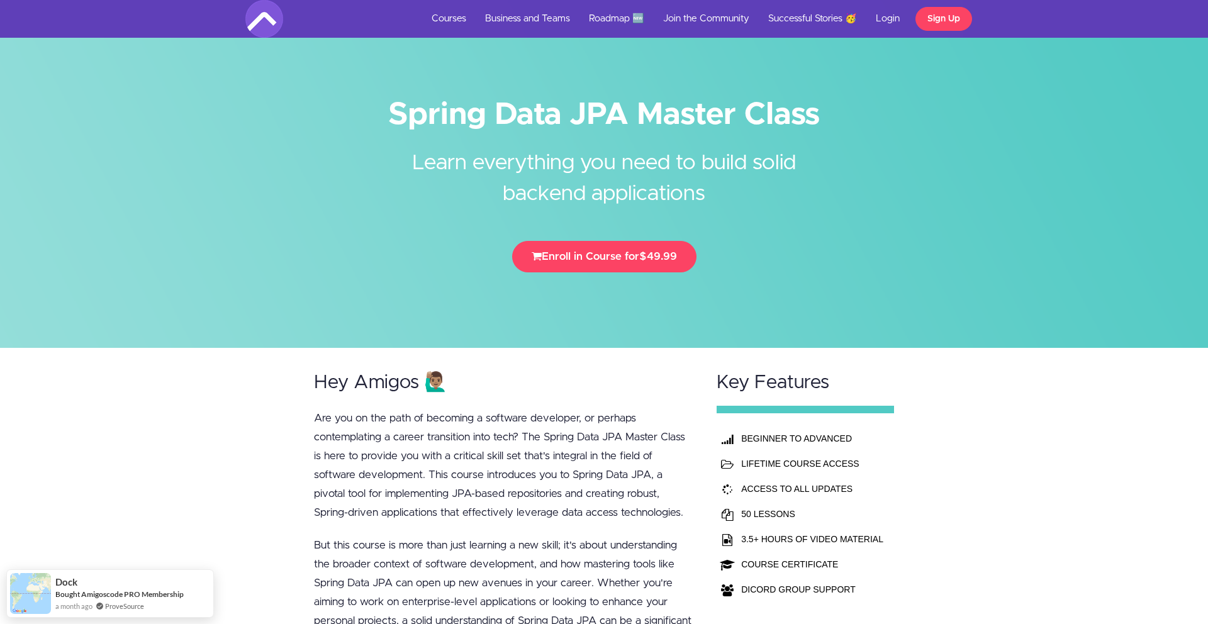
click at [457, 21] on link "Courses" at bounding box center [448, 19] width 53 height 38
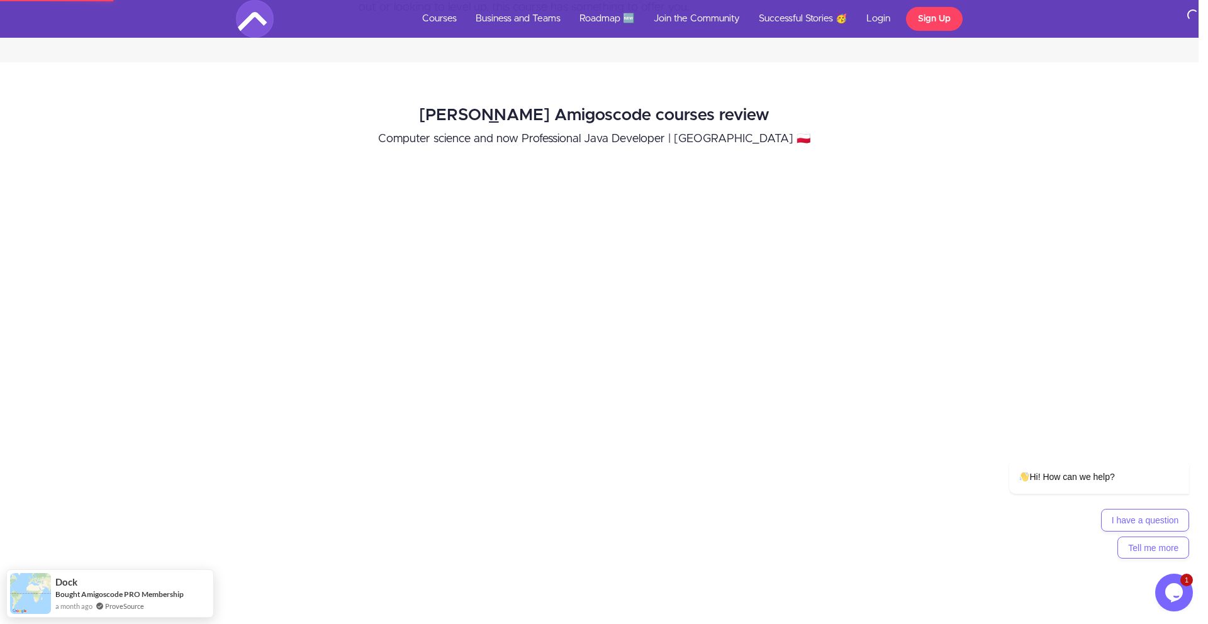
scroll to position [1241, 9]
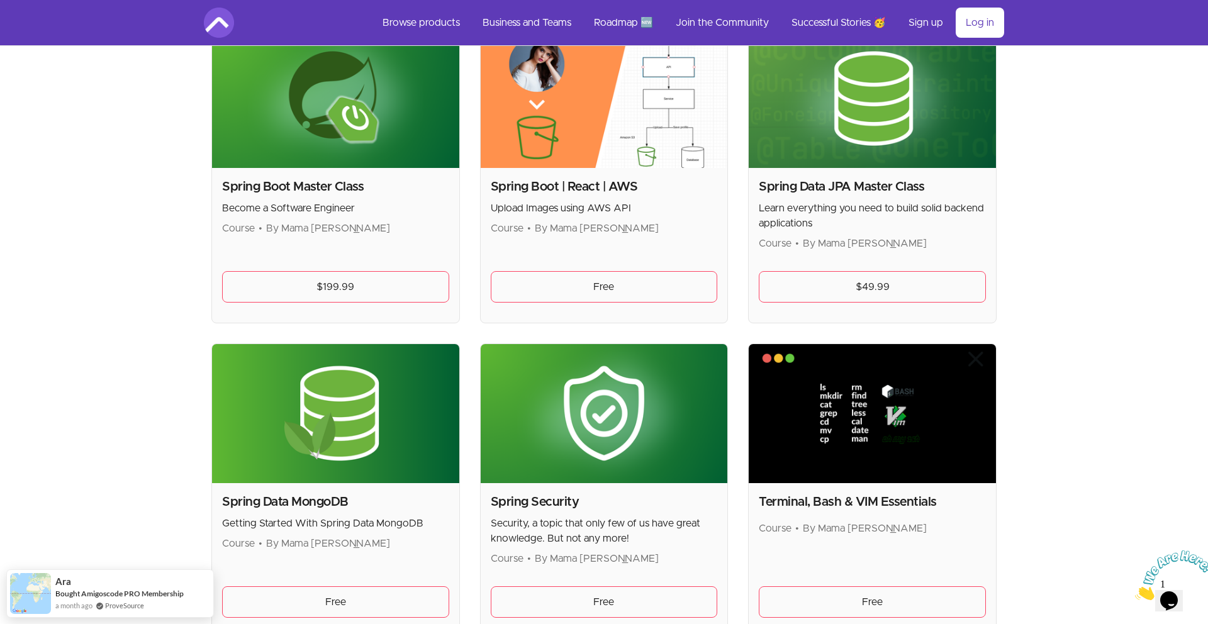
scroll to position [3117, 0]
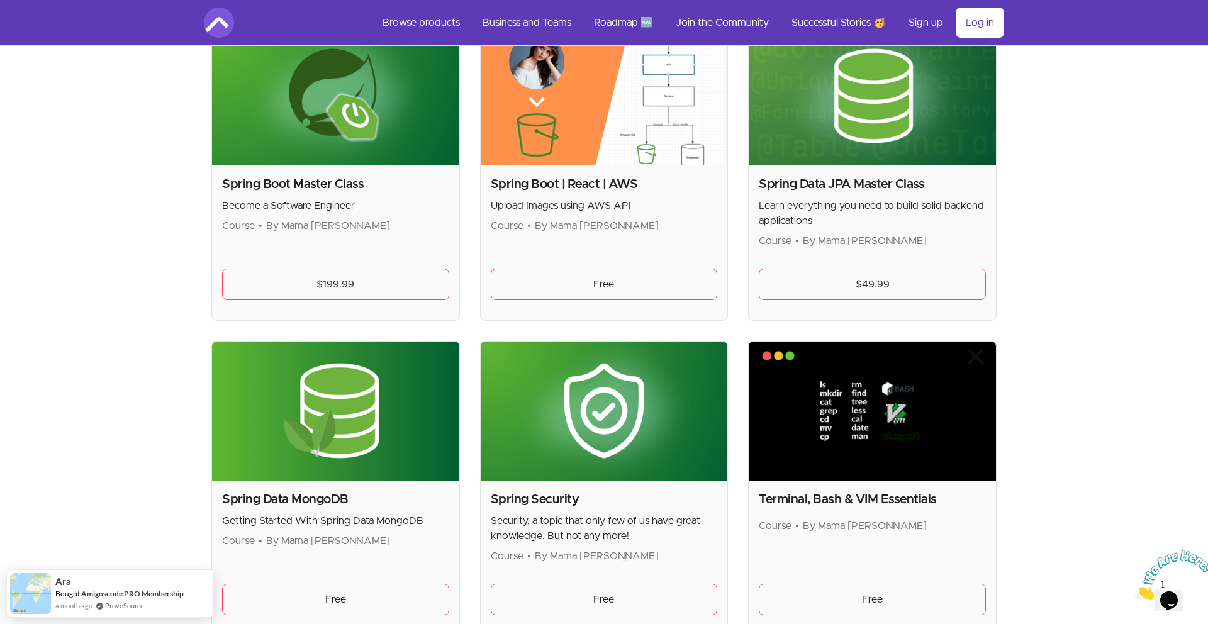
click at [836, 178] on h2 "Spring Data JPA Master Class" at bounding box center [872, 184] width 227 height 18
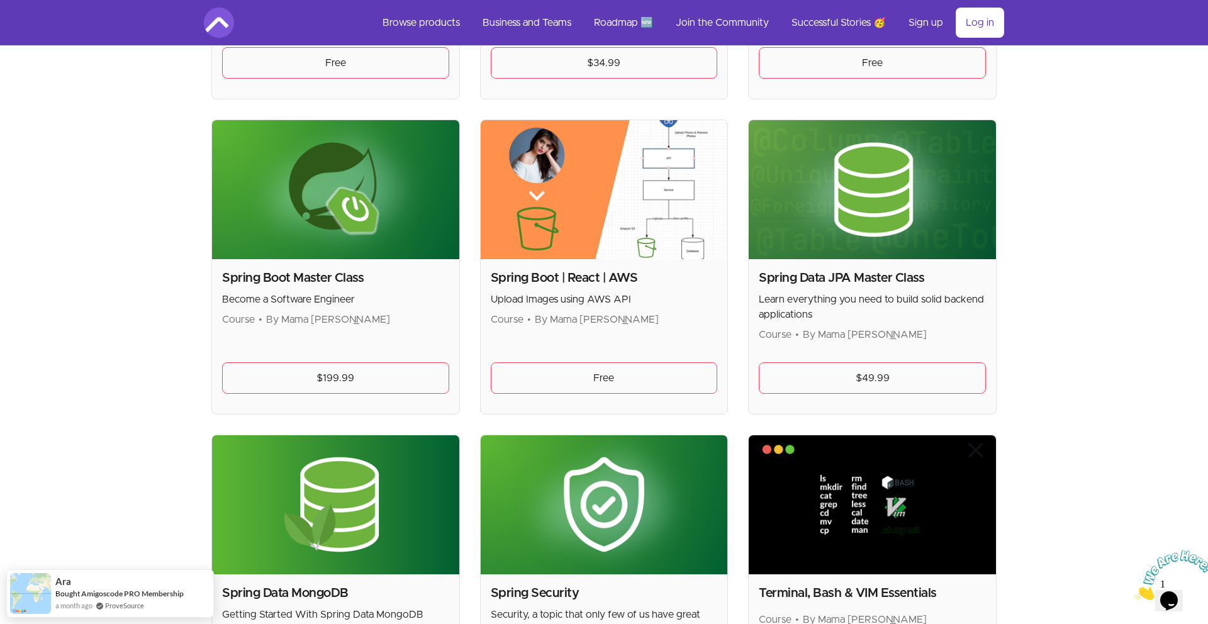
scroll to position [2991, 0]
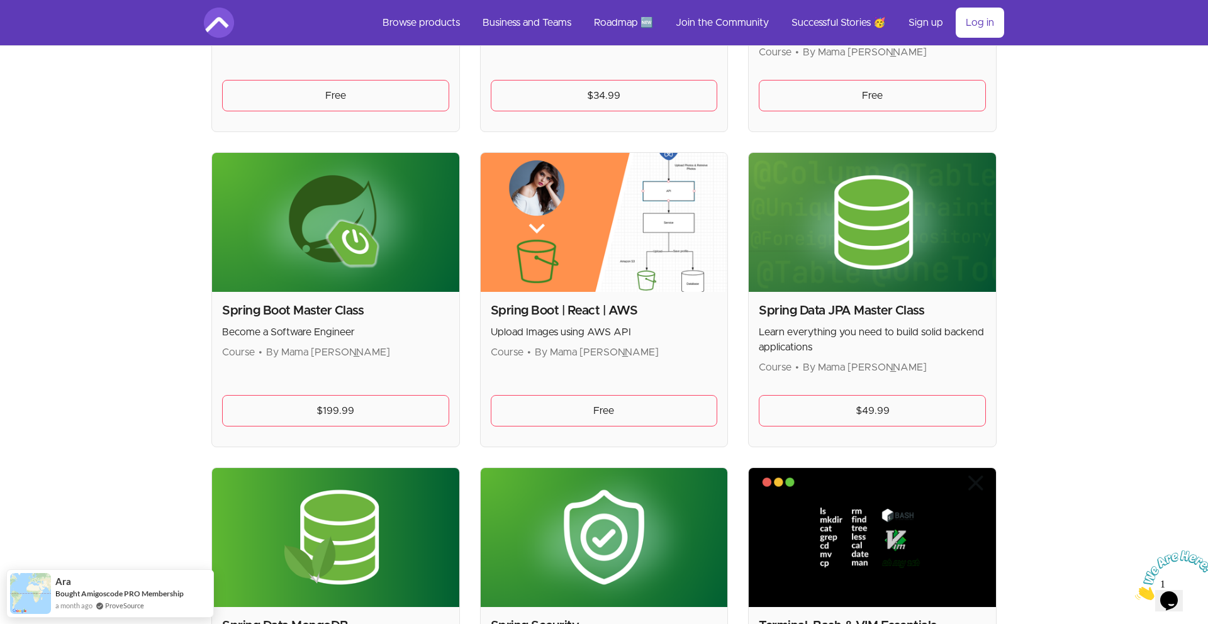
click at [882, 171] on img at bounding box center [872, 222] width 247 height 139
drag, startPoint x: 845, startPoint y: 346, endPoint x: 841, endPoint y: 337, distance: 9.6
click at [843, 342] on p "Learn everything you need to build solid backend applications" at bounding box center [872, 340] width 227 height 30
drag, startPoint x: 832, startPoint y: 318, endPoint x: 828, endPoint y: 308, distance: 10.2
click at [831, 316] on h2 "Spring Data JPA Master Class" at bounding box center [872, 311] width 227 height 18
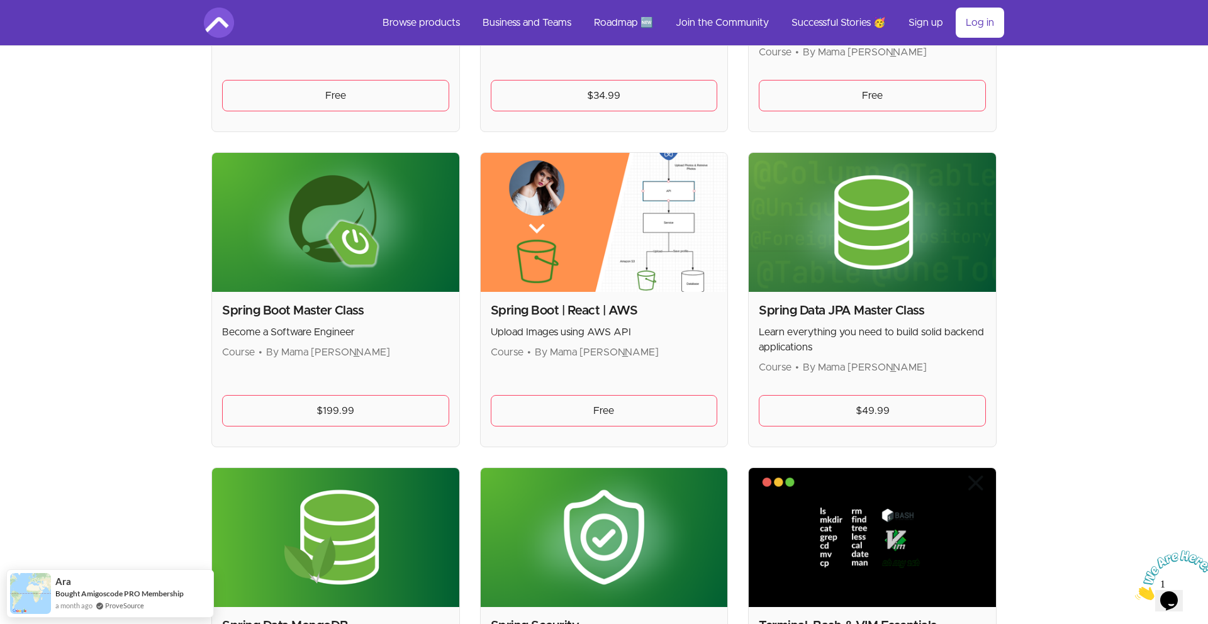
click at [828, 308] on h2 "Spring Data JPA Master Class" at bounding box center [872, 311] width 227 height 18
click at [810, 316] on h2 "Spring Data JPA Master Class" at bounding box center [872, 311] width 227 height 18
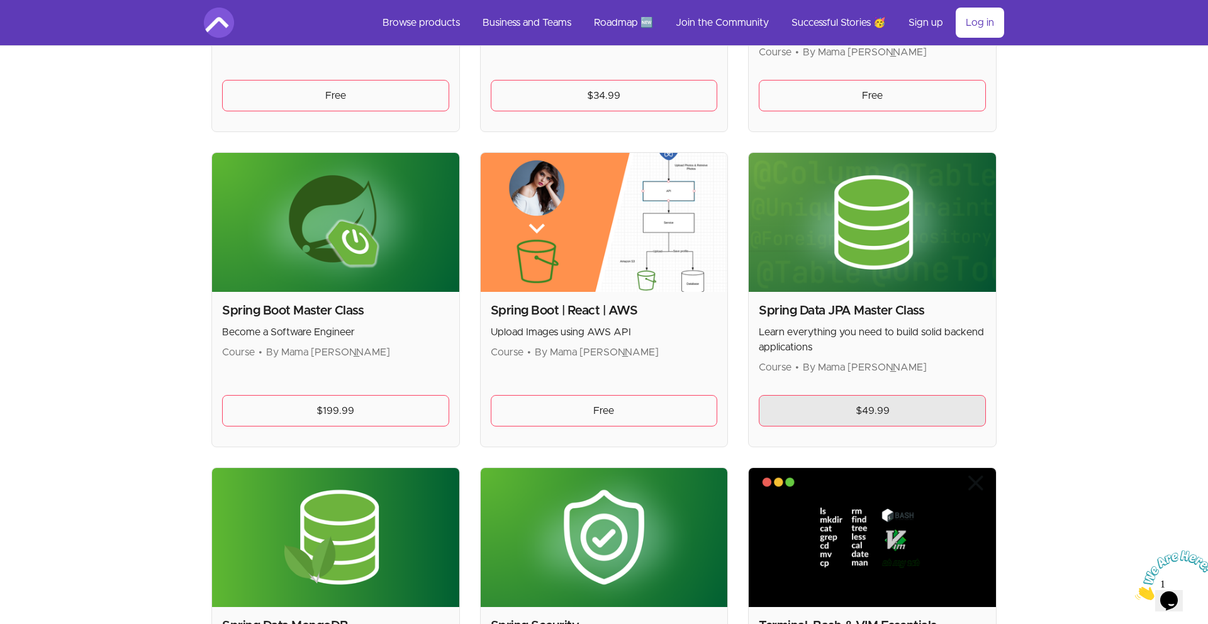
click at [789, 408] on link "$49.99" at bounding box center [872, 410] width 227 height 31
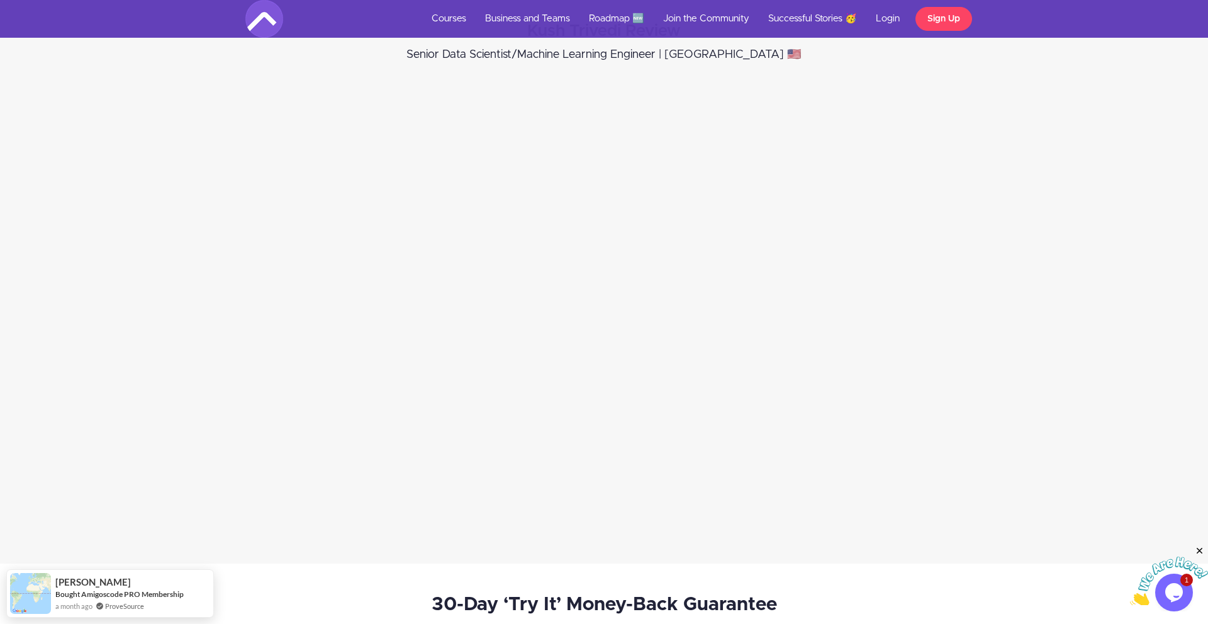
scroll to position [6371, 0]
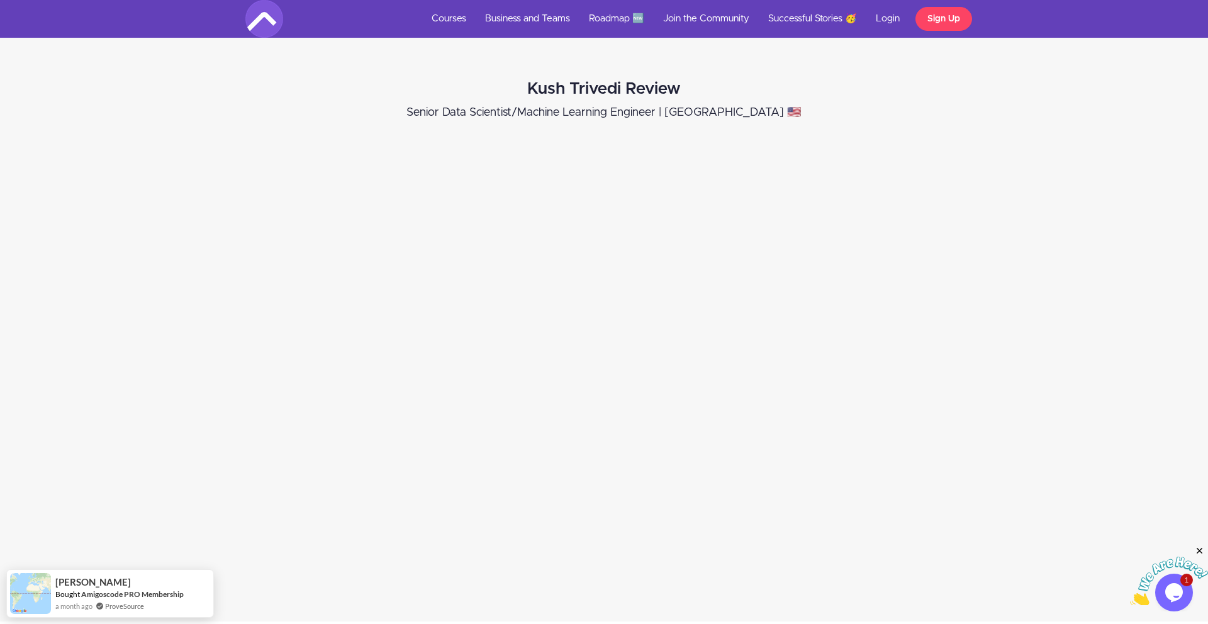
scroll to position [6148, 0]
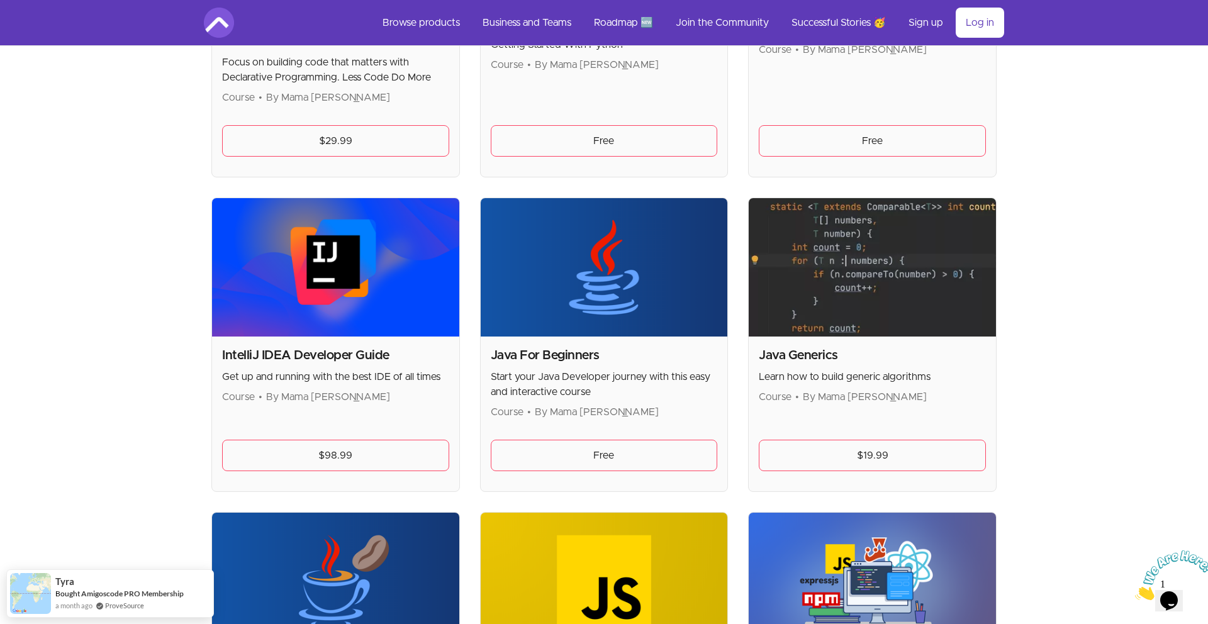
scroll to position [1101, 0]
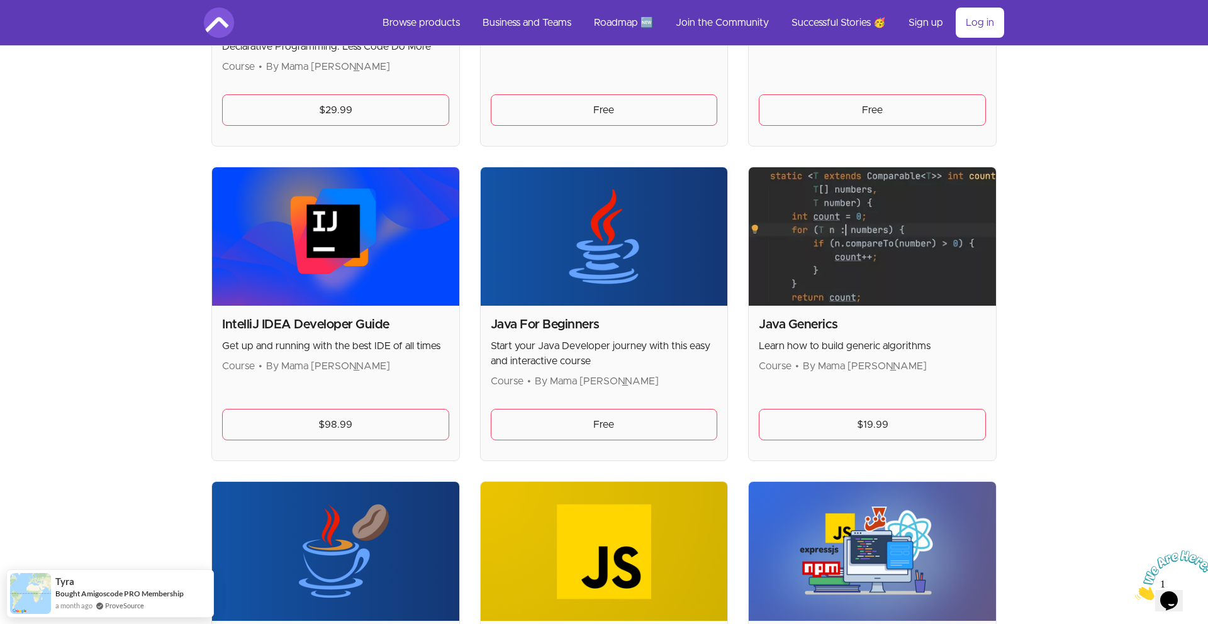
click at [560, 379] on span "By Mama [PERSON_NAME]" at bounding box center [597, 381] width 124 height 10
